Goal: Task Accomplishment & Management: Use online tool/utility

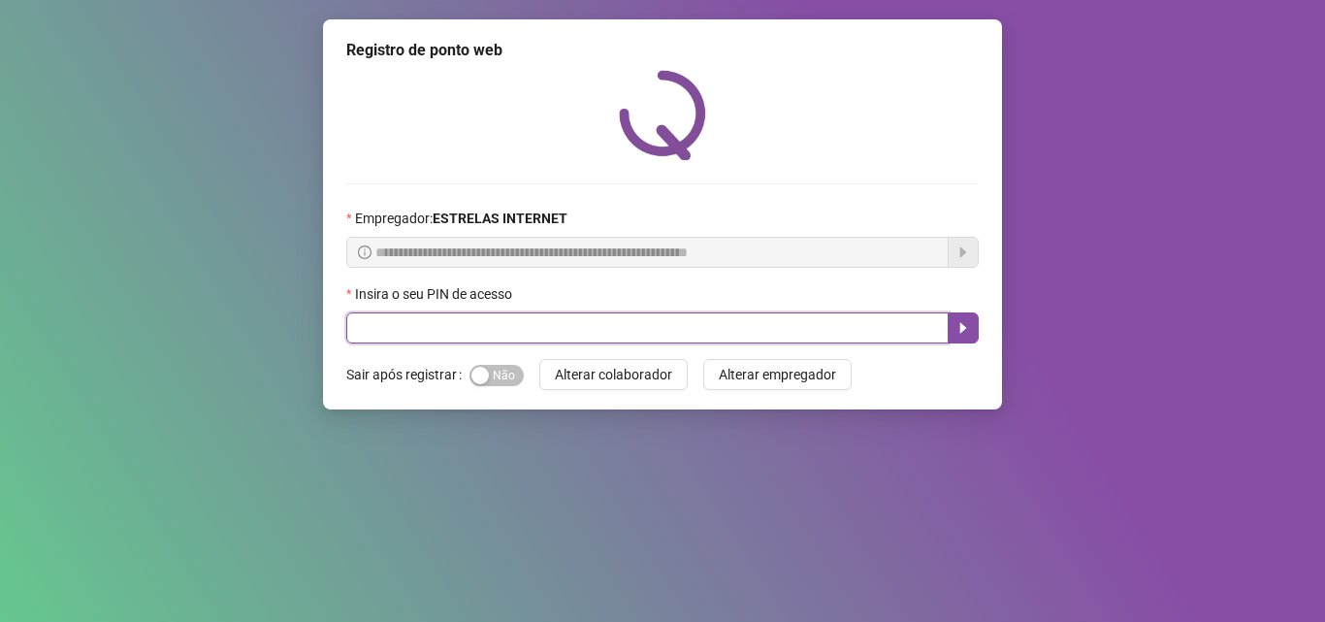
click at [418, 327] on input "text" at bounding box center [647, 327] width 602 height 31
type input "*****"
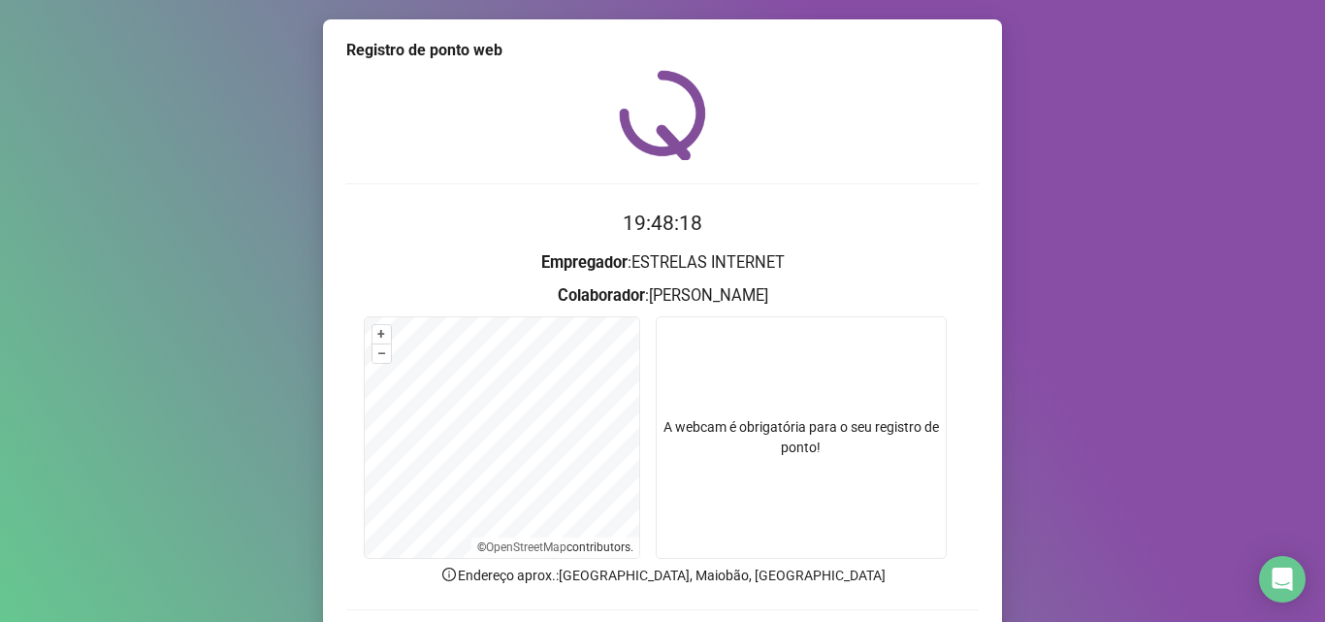
scroll to position [136, 0]
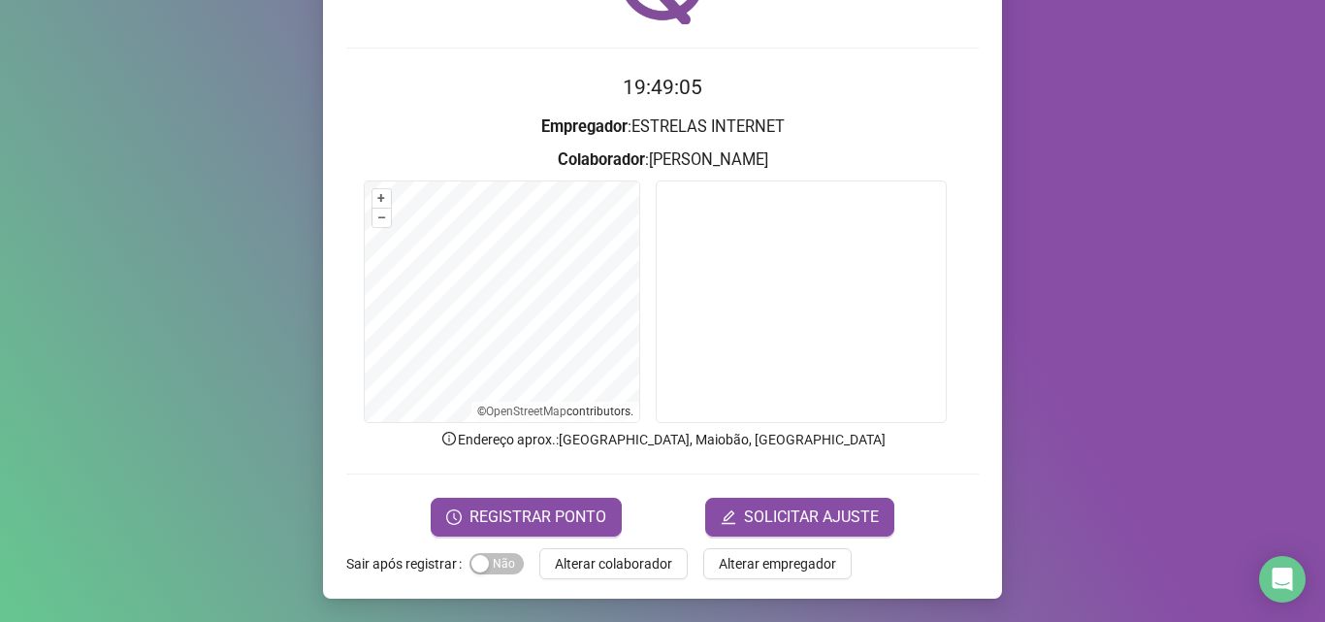
click at [1152, 412] on div "Registro de ponto web 19:49:05 Empregador : ESTRELAS INTERNET Colaborador : [PE…" at bounding box center [662, 311] width 1325 height 622
click at [505, 515] on span "REGISTRAR PONTO" at bounding box center [537, 516] width 137 height 23
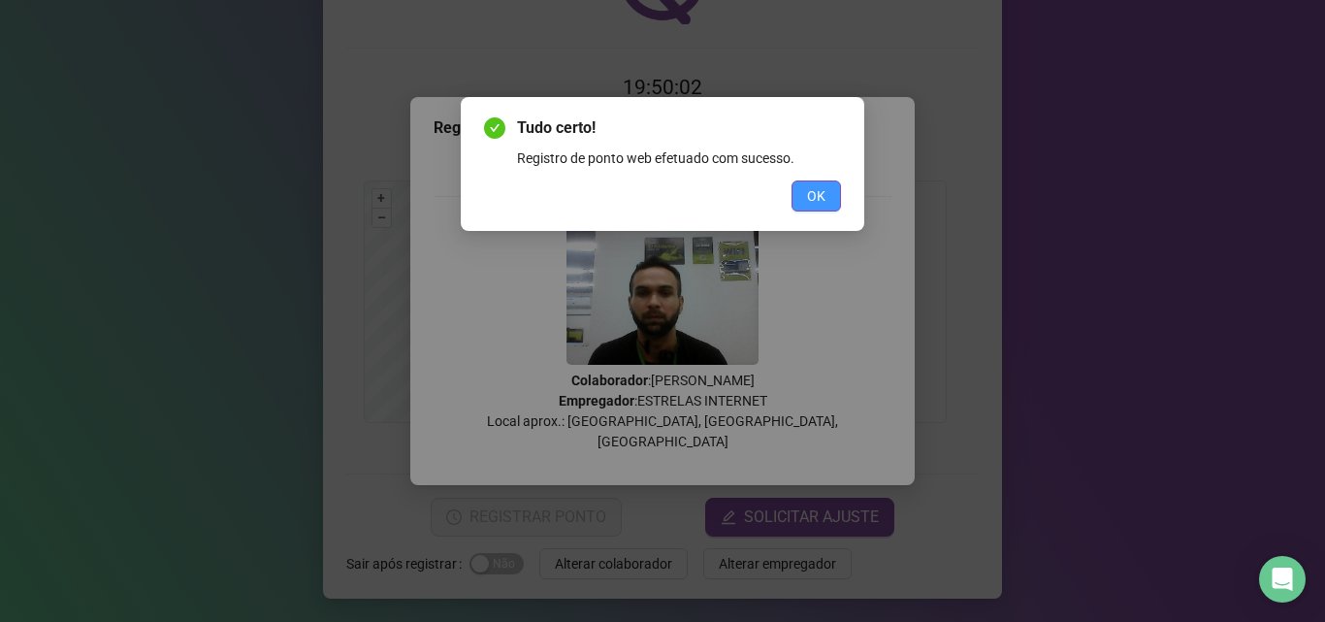
click at [808, 192] on span "OK" at bounding box center [816, 195] width 18 height 21
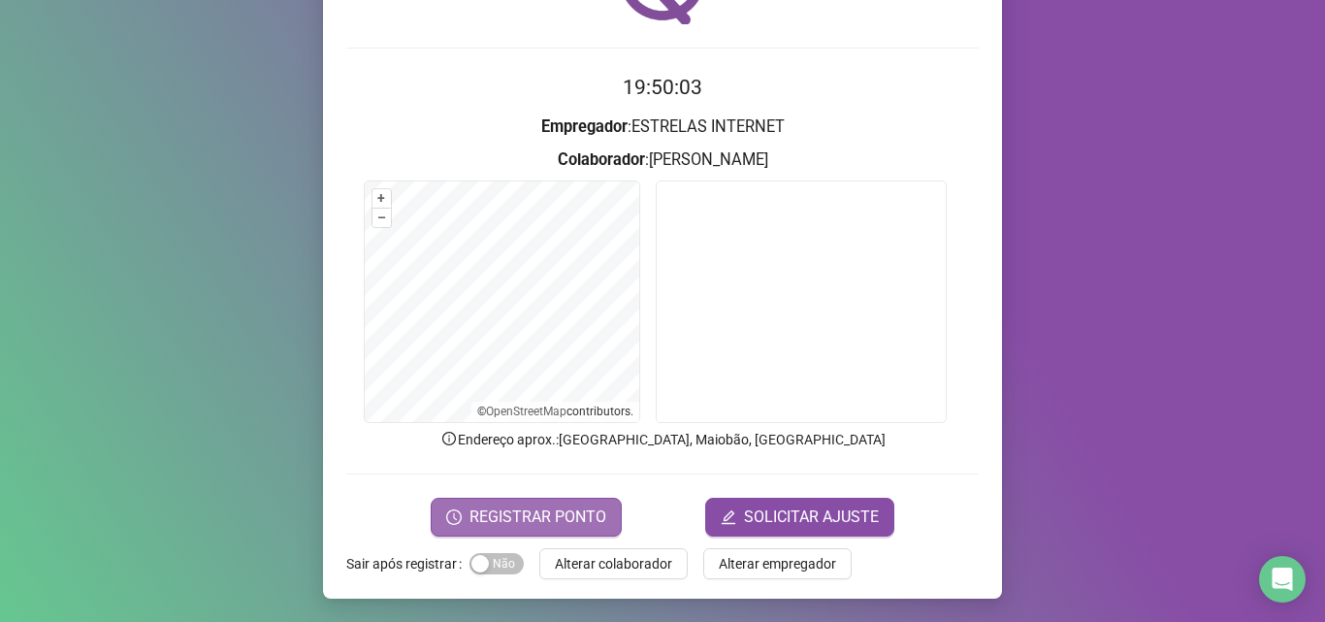
click at [514, 518] on span "REGISTRAR PONTO" at bounding box center [537, 516] width 137 height 23
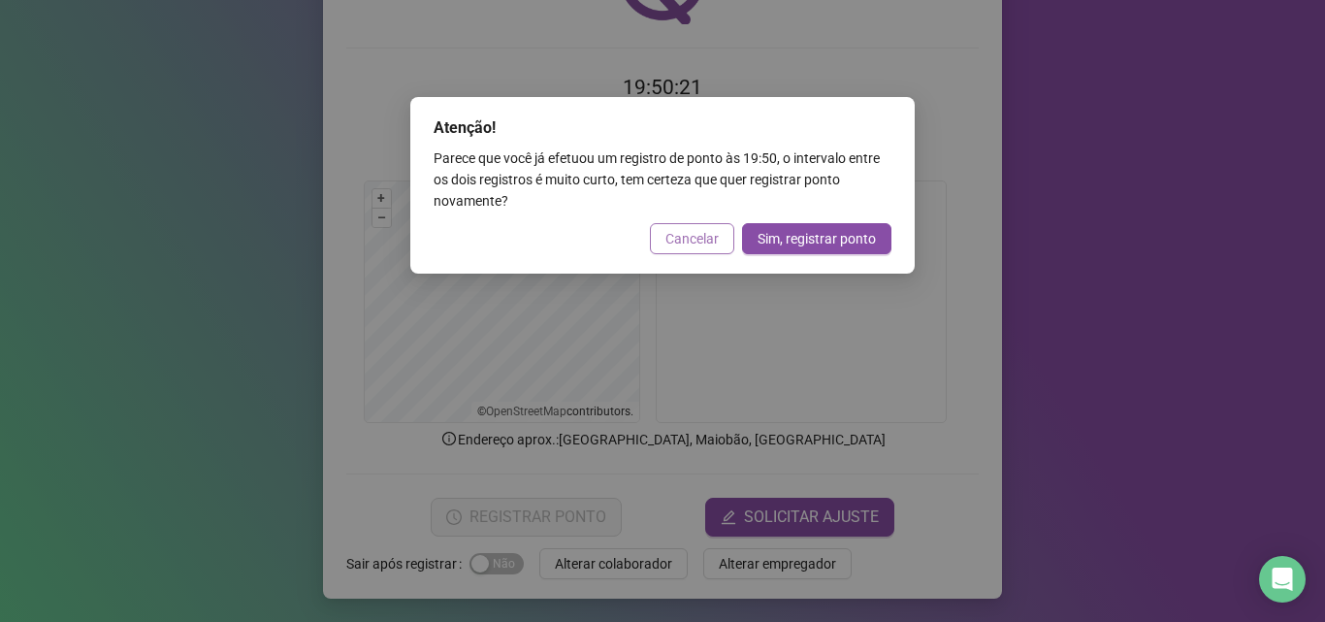
click at [688, 240] on span "Cancelar" at bounding box center [691, 238] width 53 height 21
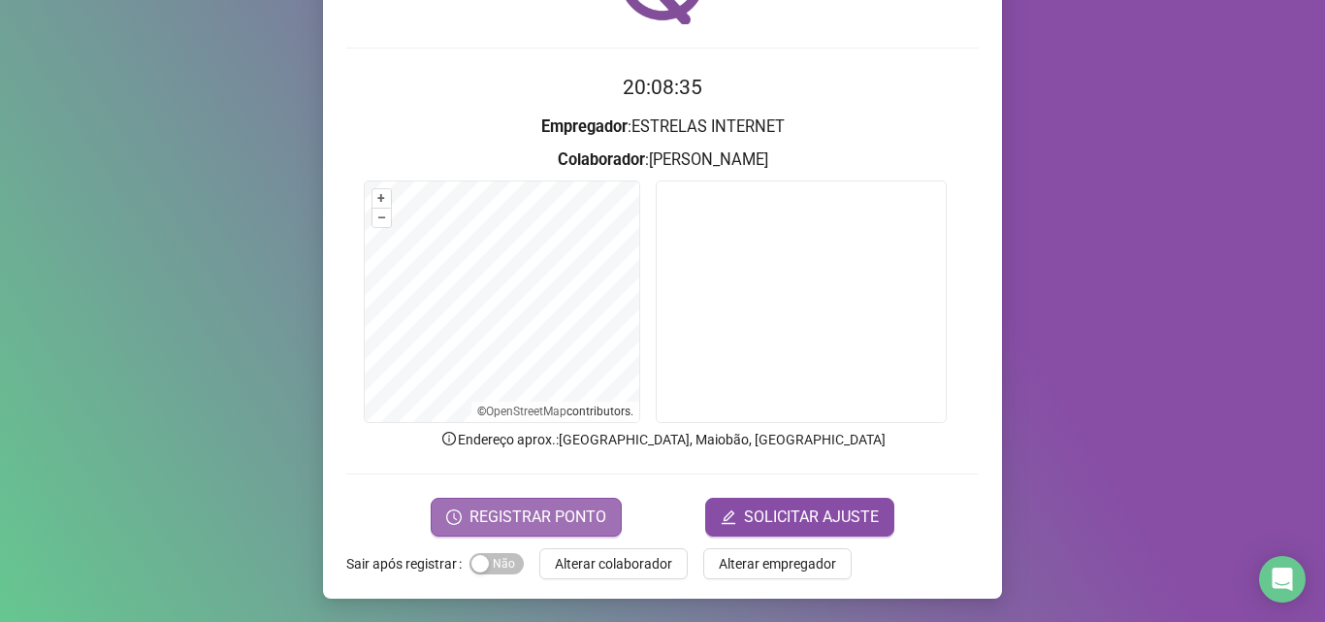
click at [486, 524] on span "REGISTRAR PONTO" at bounding box center [537, 516] width 137 height 23
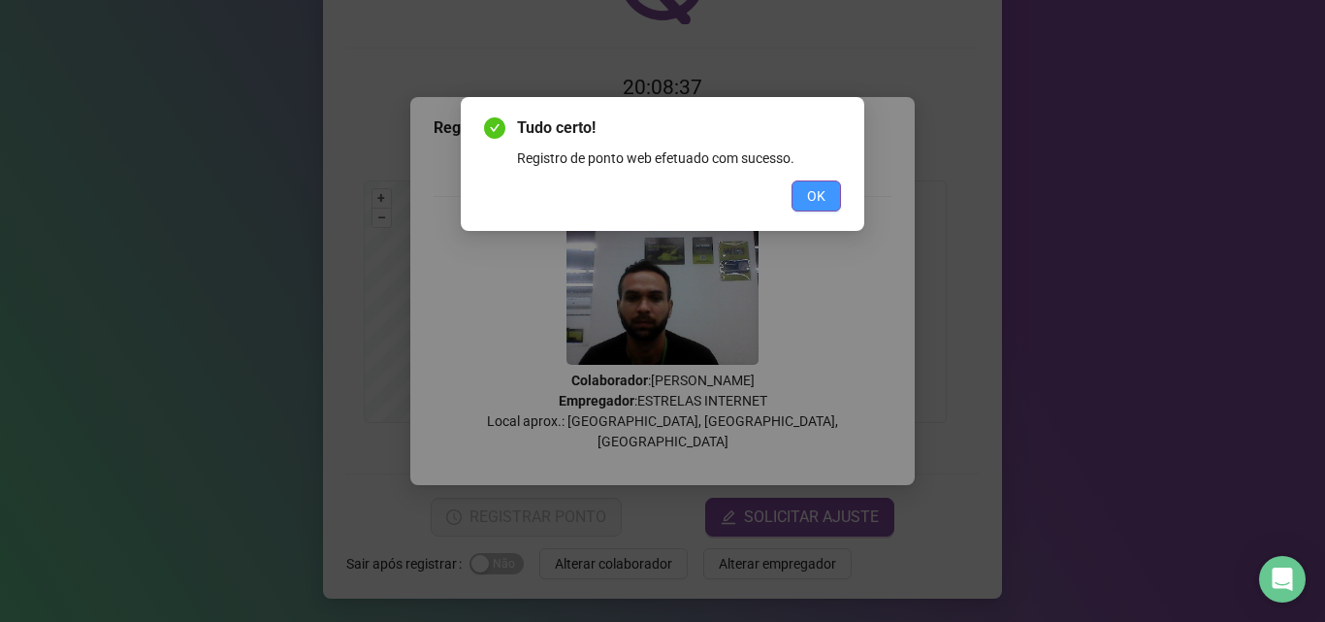
click at [801, 203] on button "OK" at bounding box center [815, 195] width 49 height 31
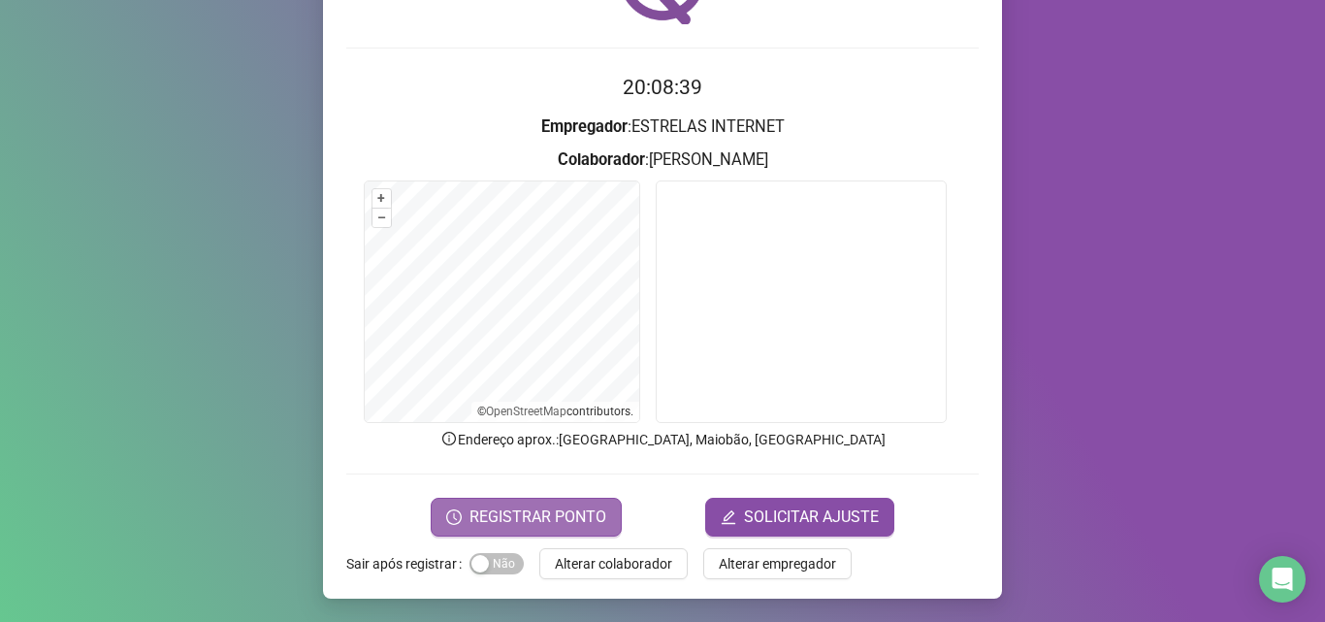
click at [508, 518] on span "REGISTRAR PONTO" at bounding box center [537, 516] width 137 height 23
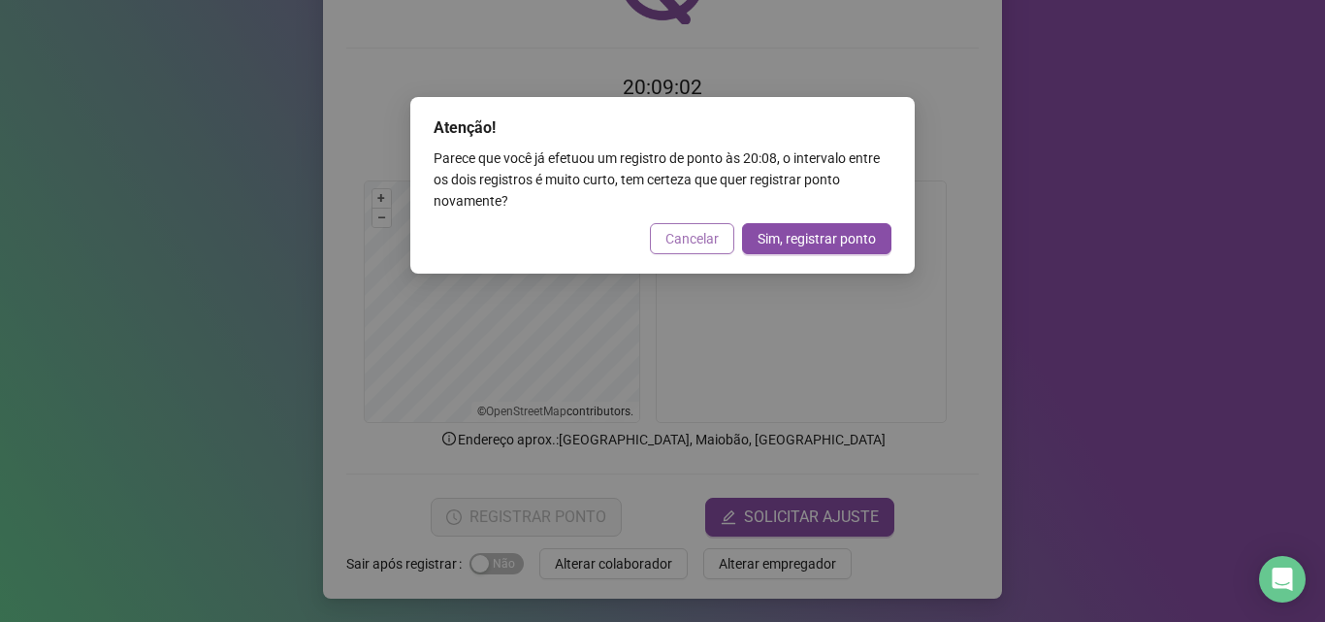
click at [683, 246] on span "Cancelar" at bounding box center [691, 238] width 53 height 21
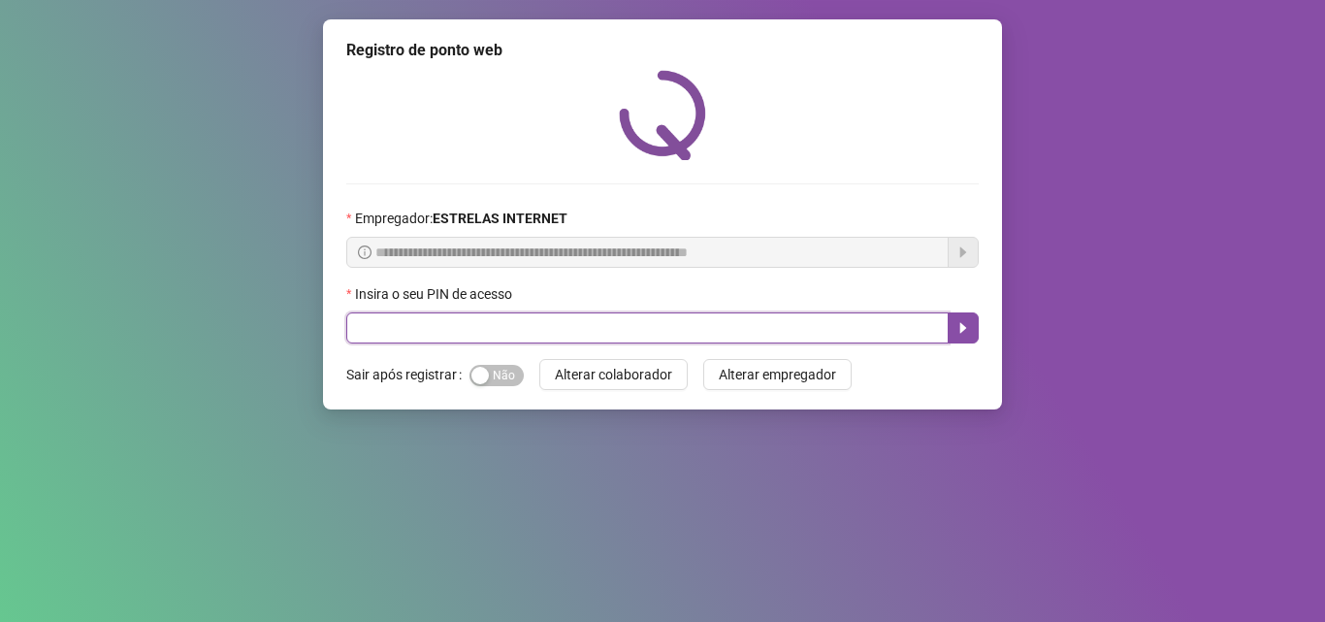
click at [472, 331] on input "text" at bounding box center [647, 327] width 602 height 31
type input "*****"
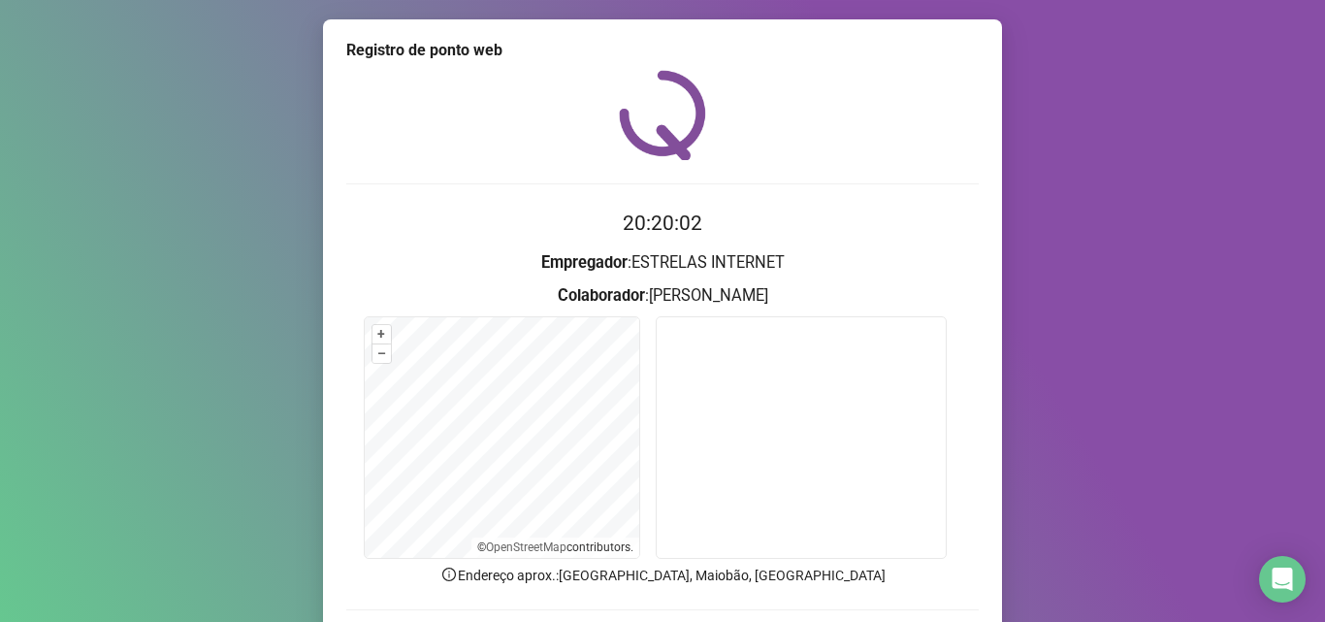
scroll to position [136, 0]
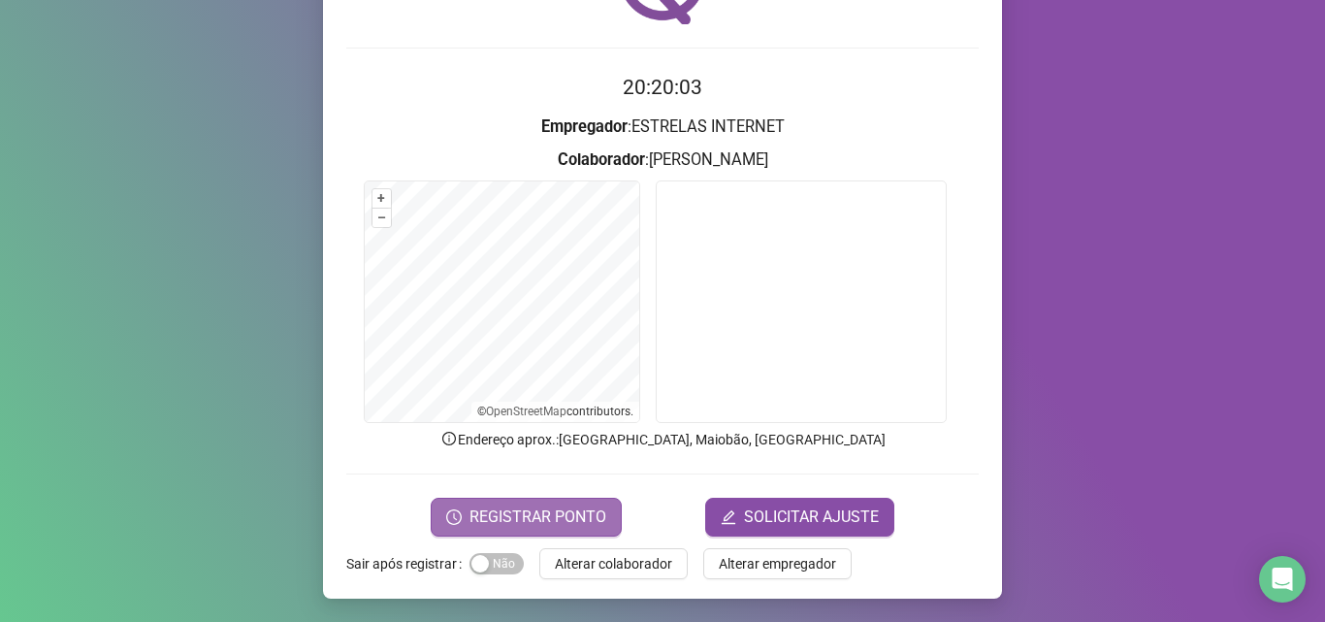
click at [484, 511] on span "REGISTRAR PONTO" at bounding box center [537, 516] width 137 height 23
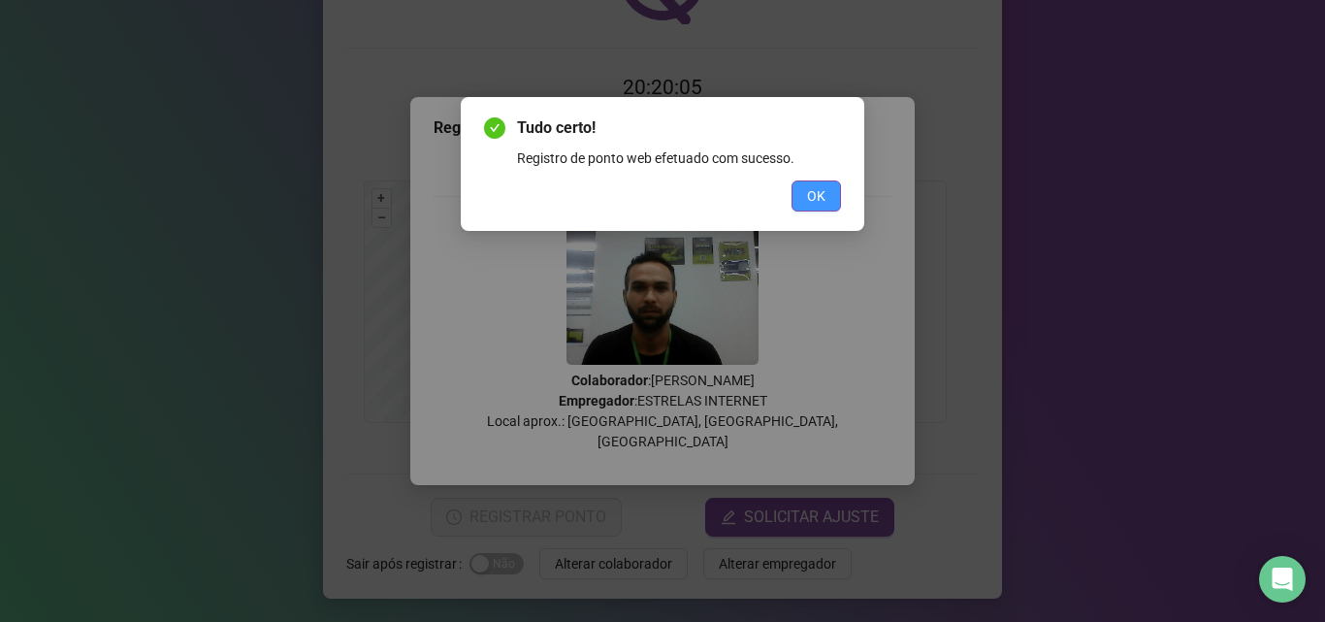
click at [814, 196] on span "OK" at bounding box center [816, 195] width 18 height 21
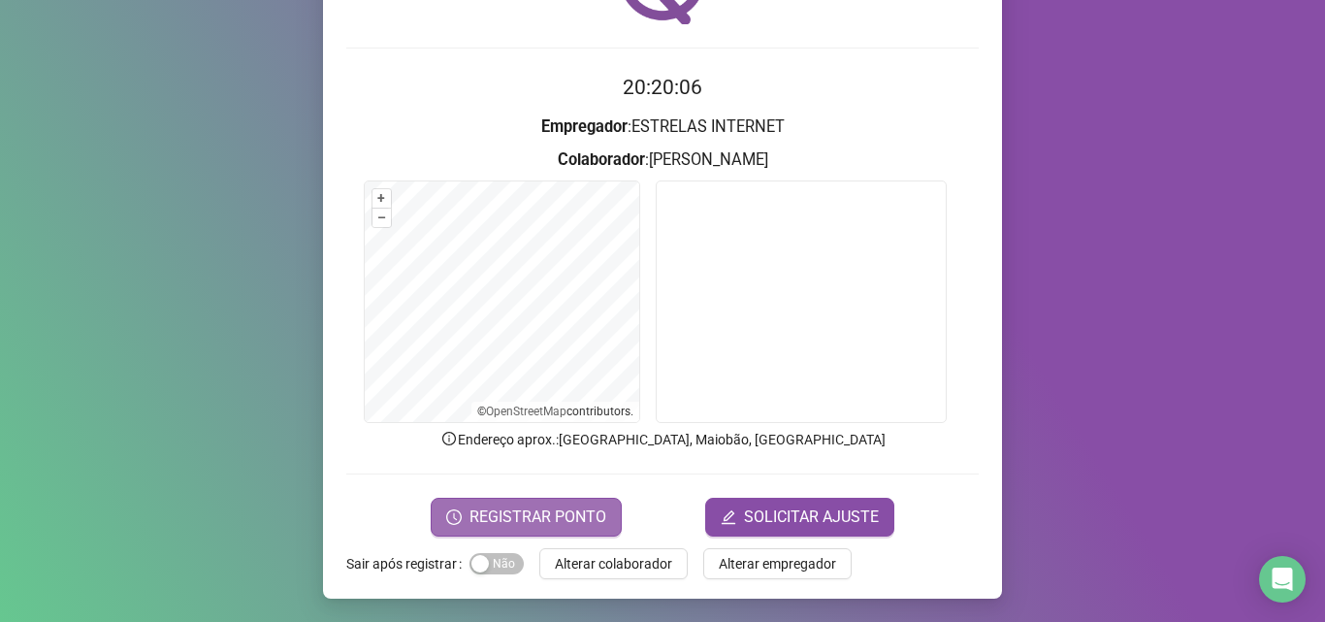
click at [509, 510] on span "REGISTRAR PONTO" at bounding box center [537, 516] width 137 height 23
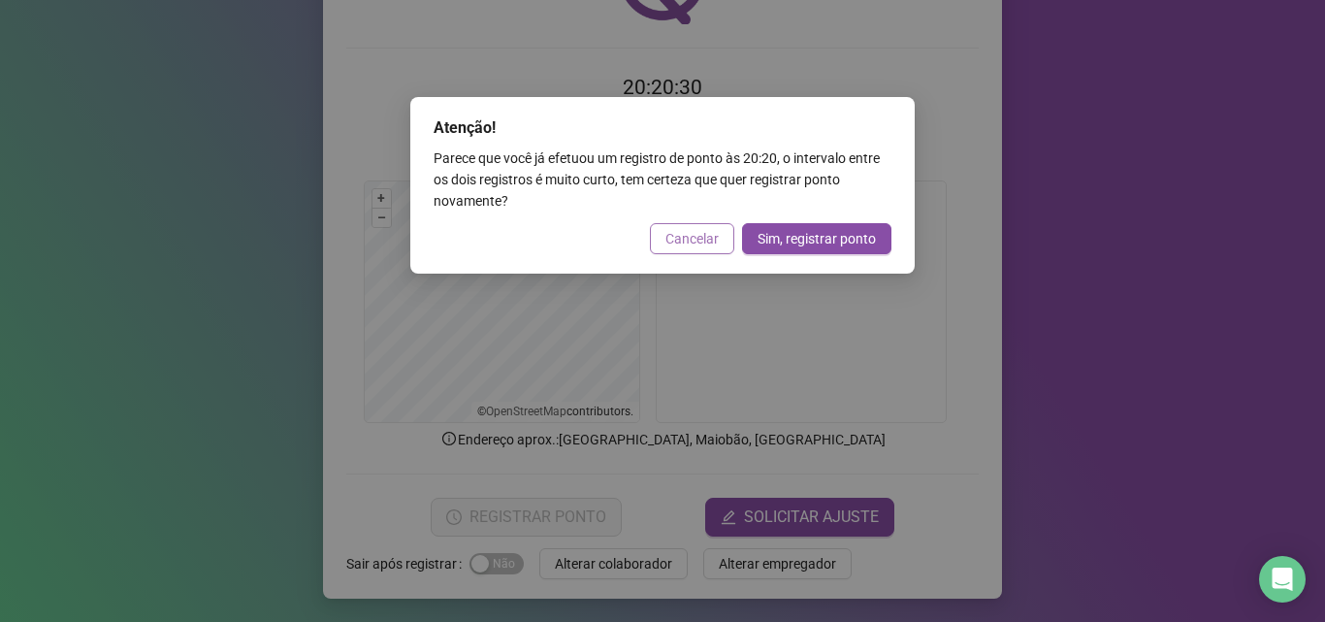
click at [693, 236] on span "Cancelar" at bounding box center [691, 238] width 53 height 21
